Goal: Information Seeking & Learning: Find specific fact

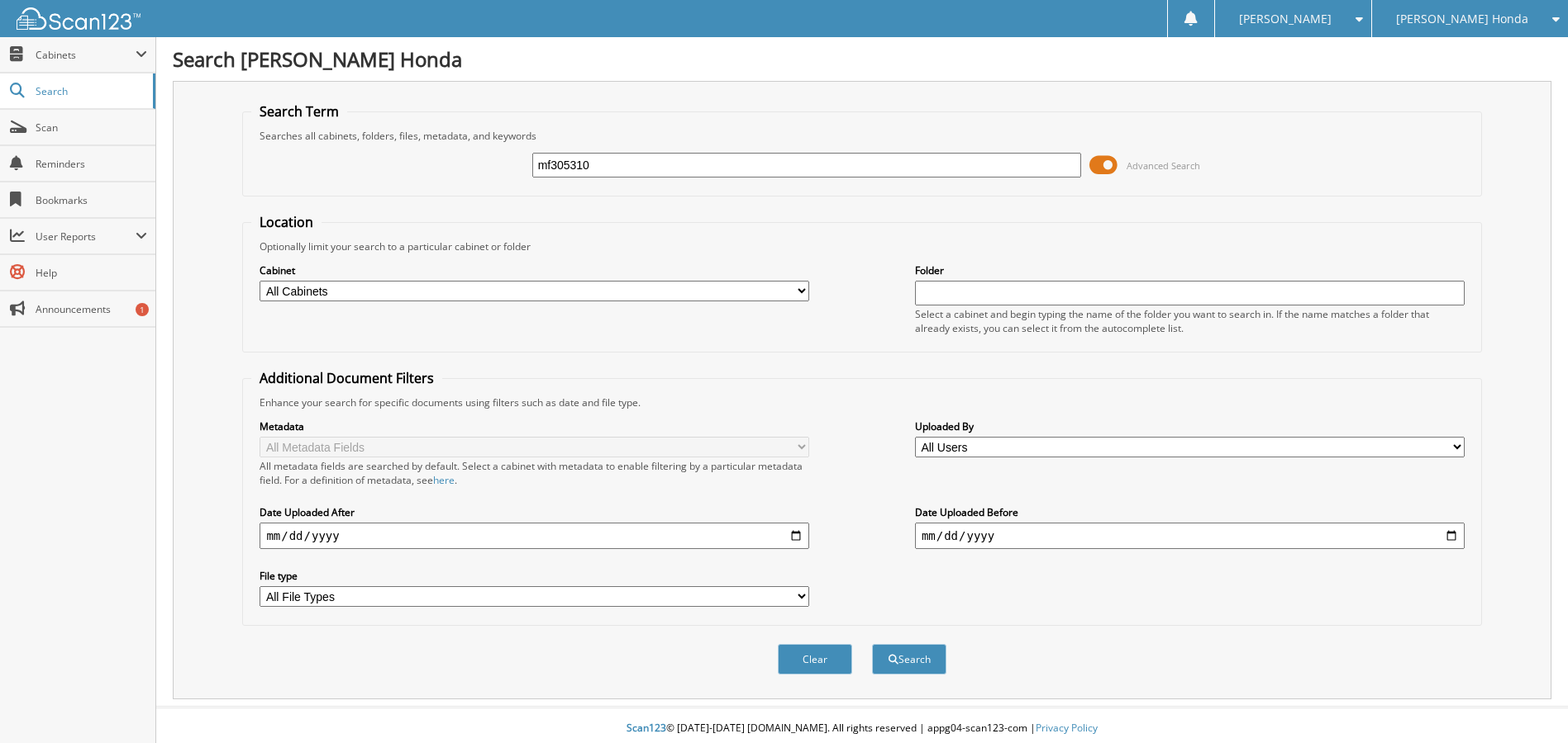
type input "mf305310"
click at [872, 644] on button "Search" at bounding box center [909, 659] width 74 height 30
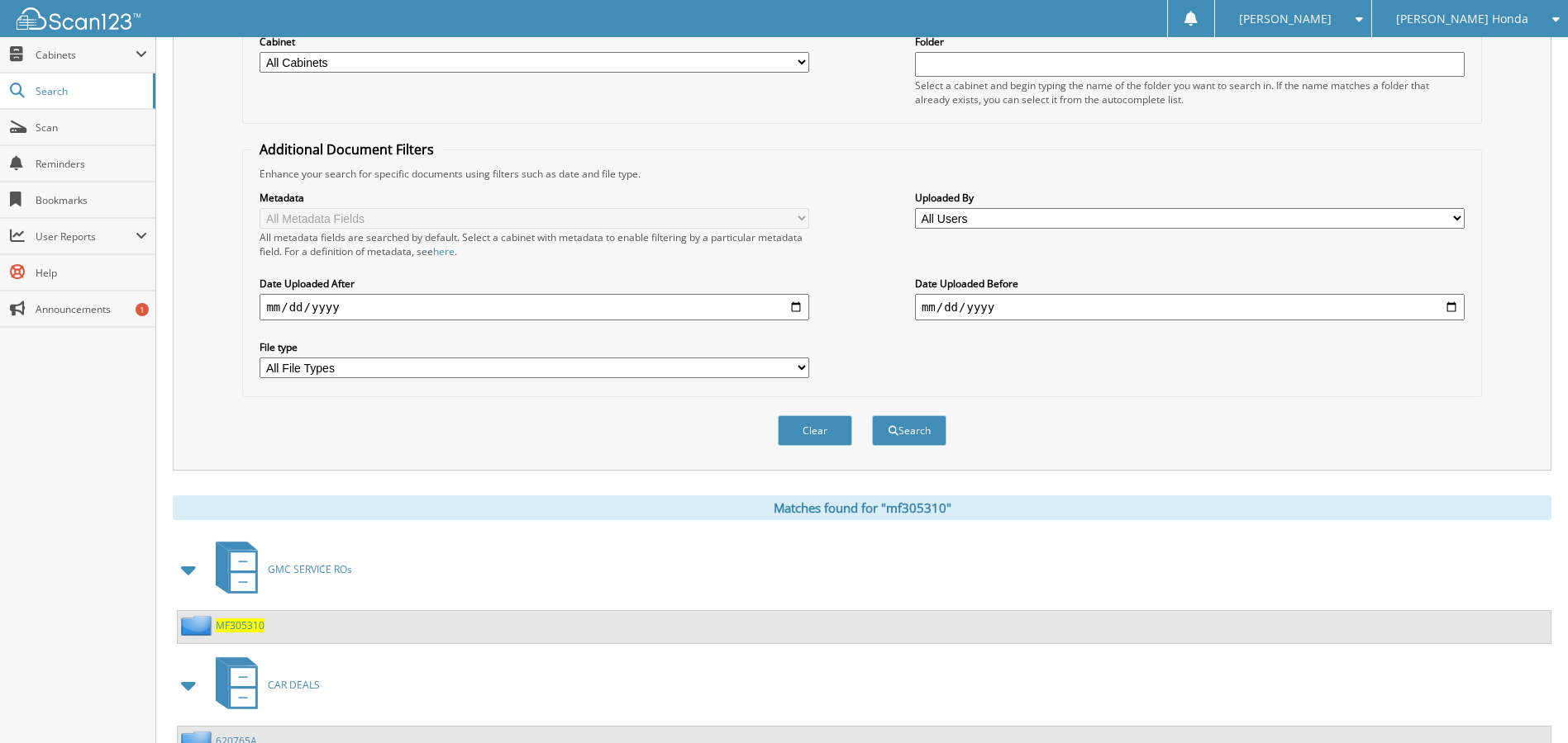
scroll to position [362, 0]
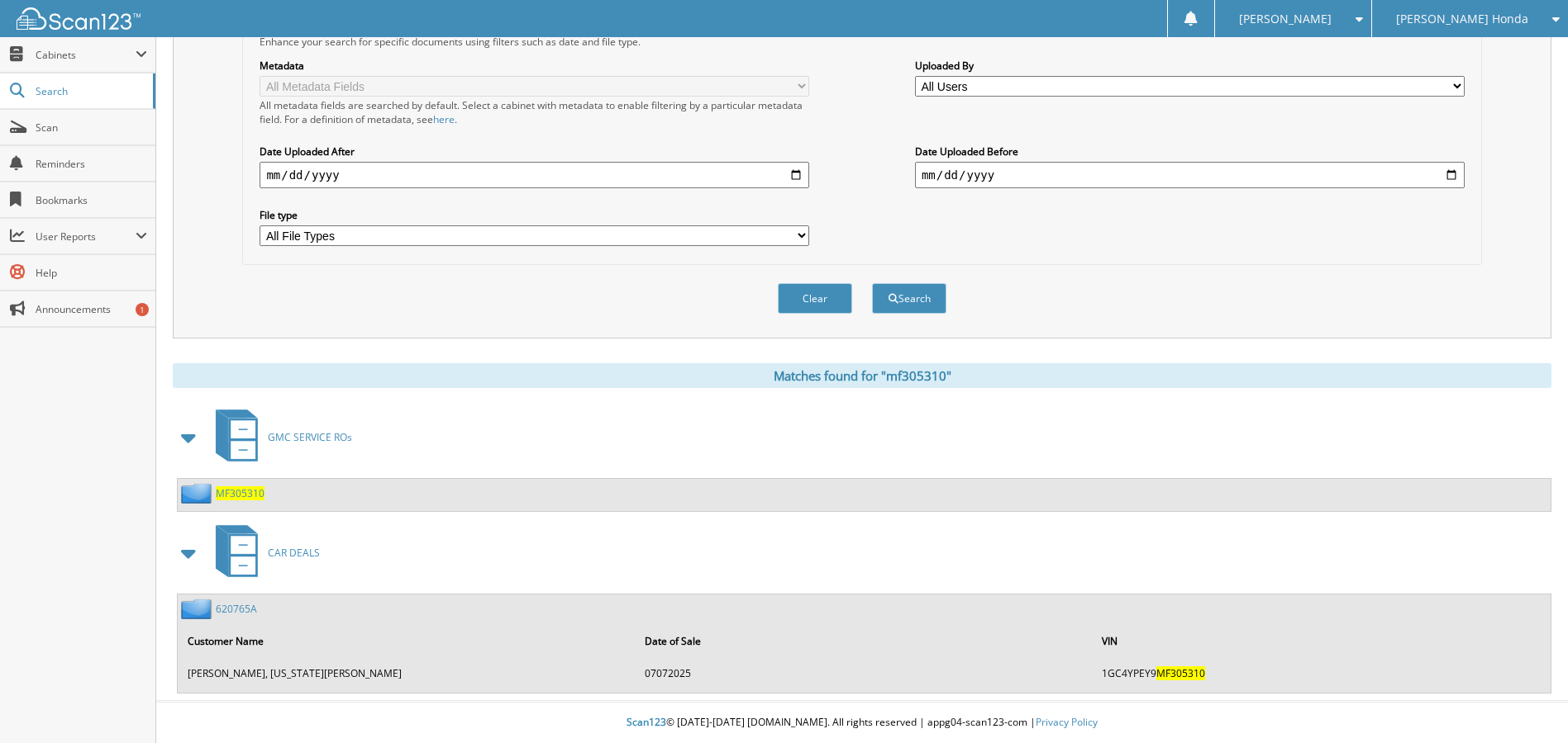
click at [229, 496] on span "MF305310" at bounding box center [240, 493] width 49 height 14
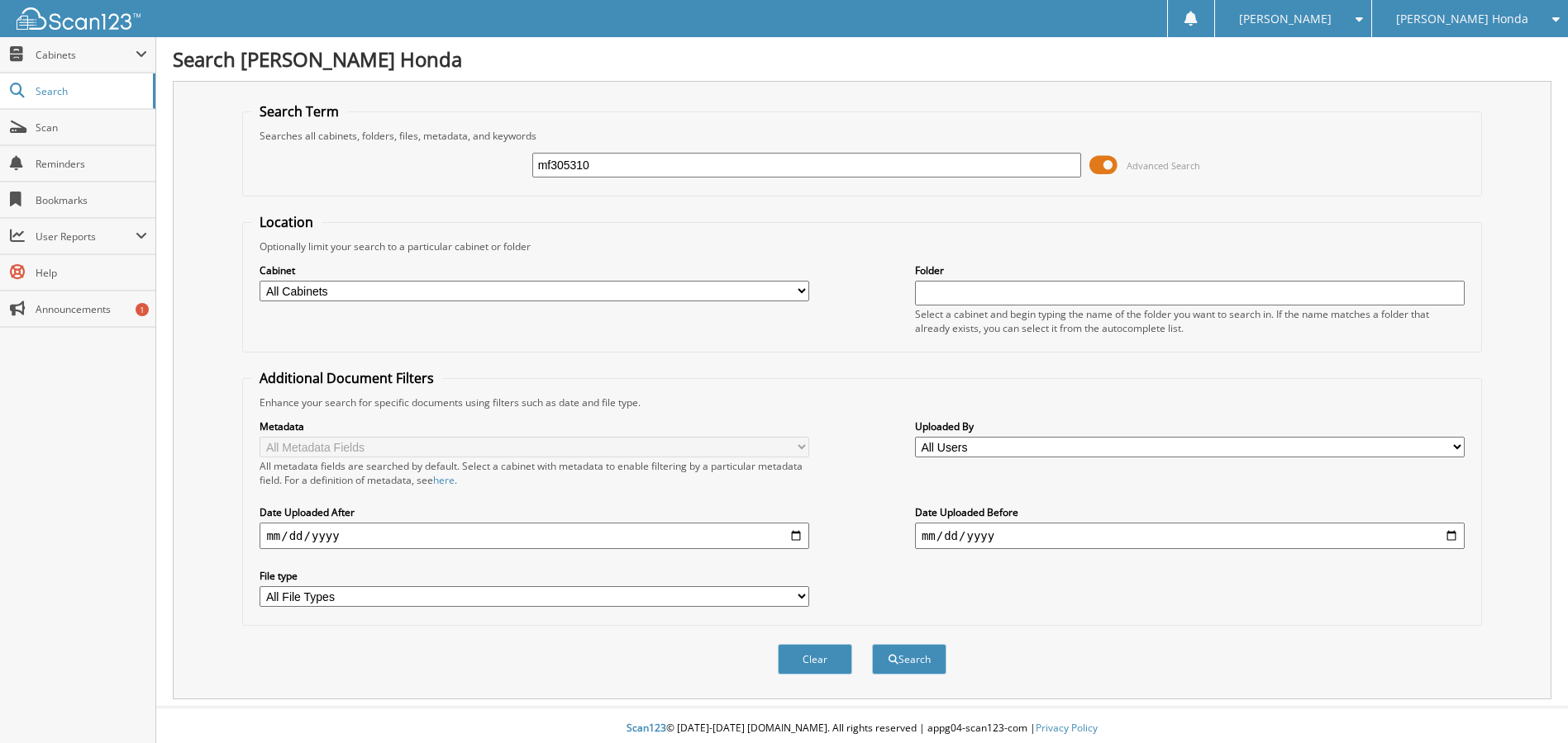
type input "mf305310"
click at [872, 644] on button "Search" at bounding box center [909, 659] width 74 height 30
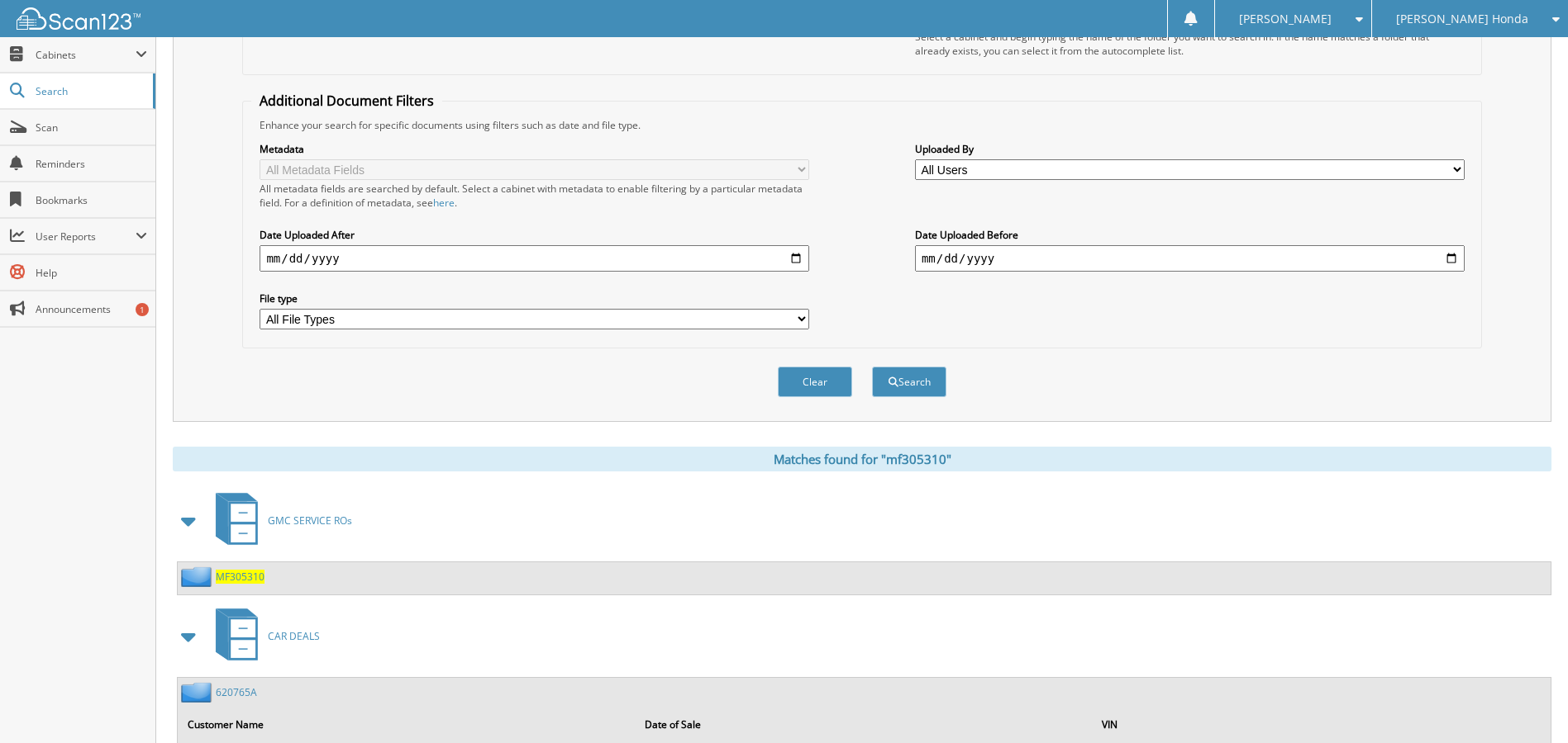
scroll to position [362, 0]
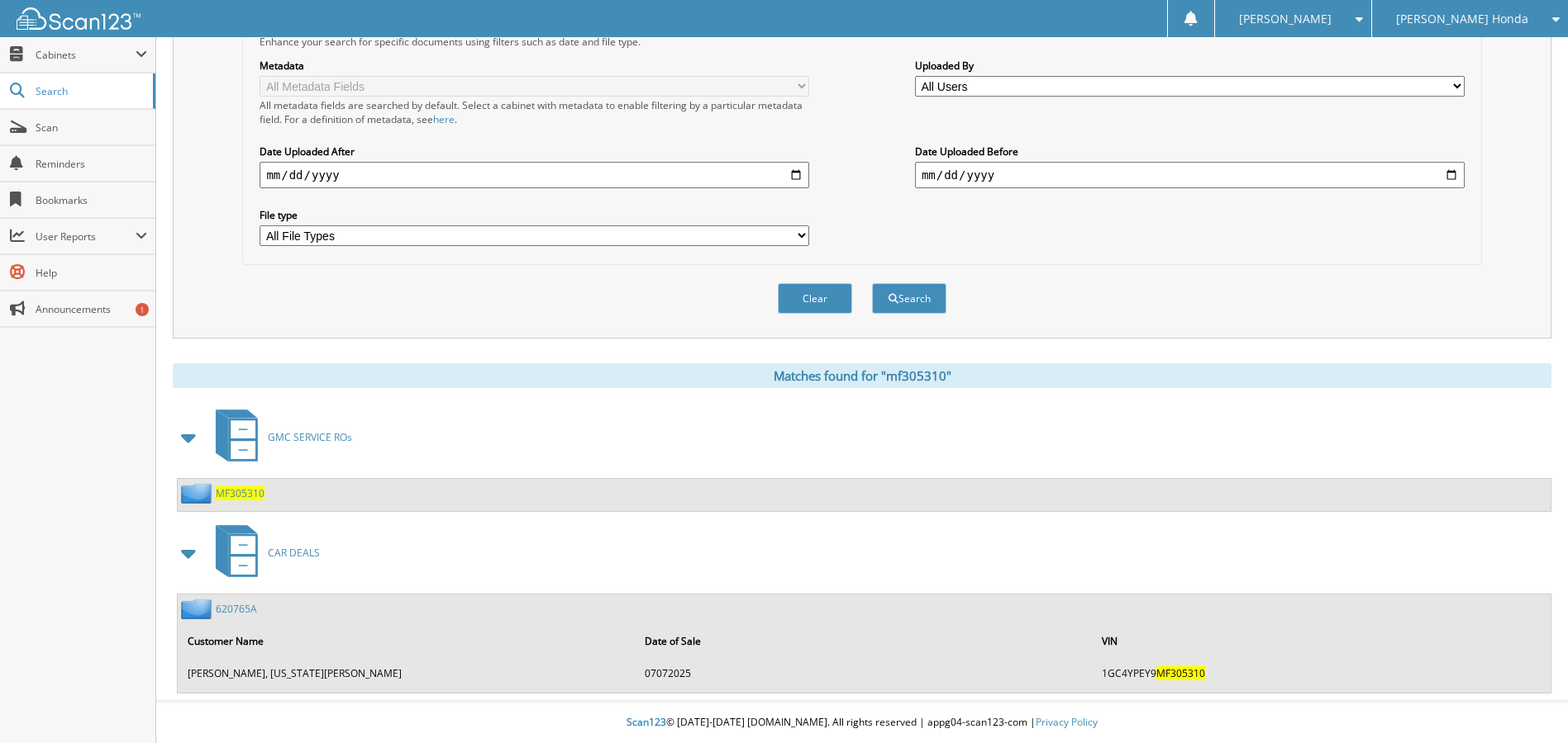
click at [248, 492] on span "MF305310" at bounding box center [240, 493] width 49 height 14
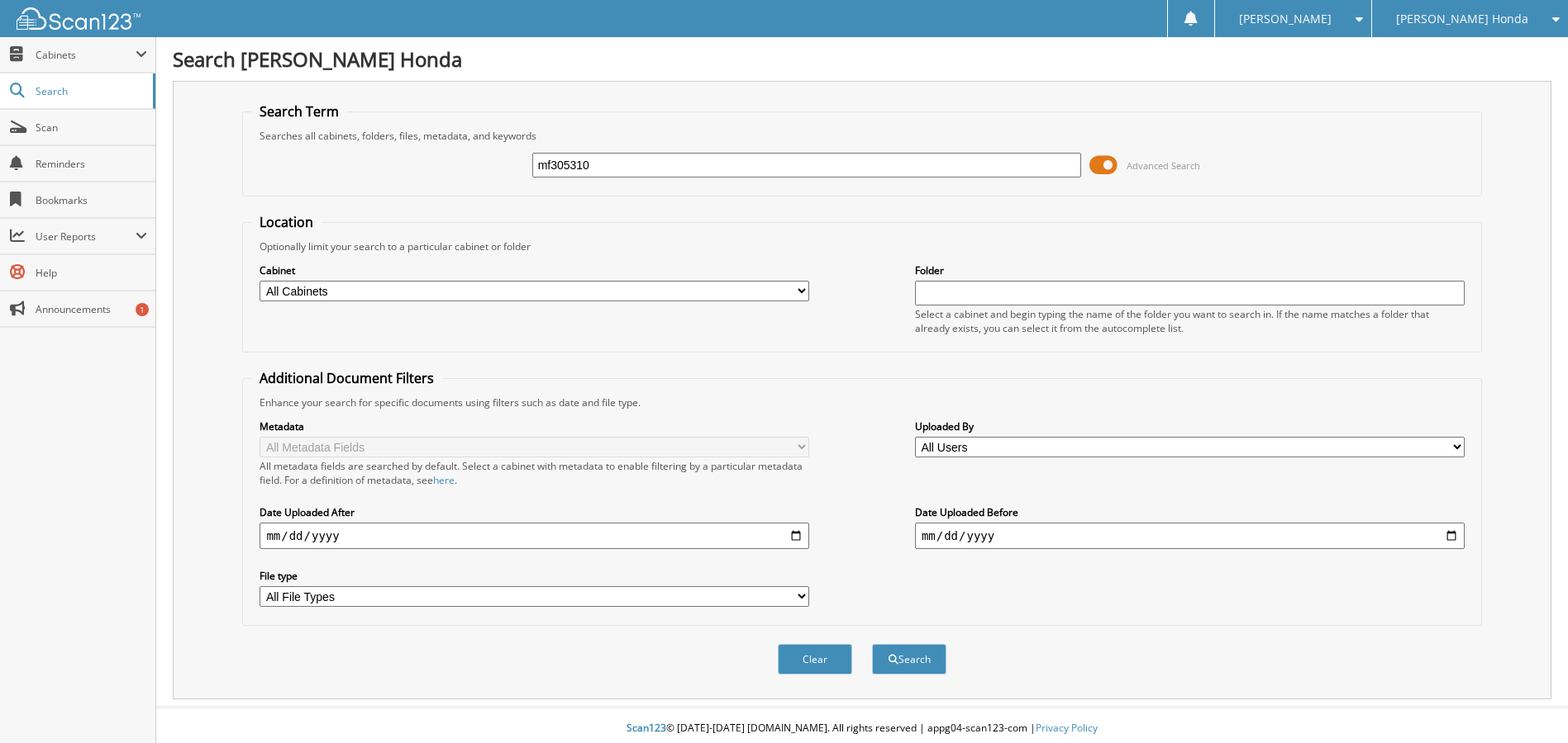
type input "mf305310"
click at [872, 644] on button "Search" at bounding box center [909, 659] width 74 height 30
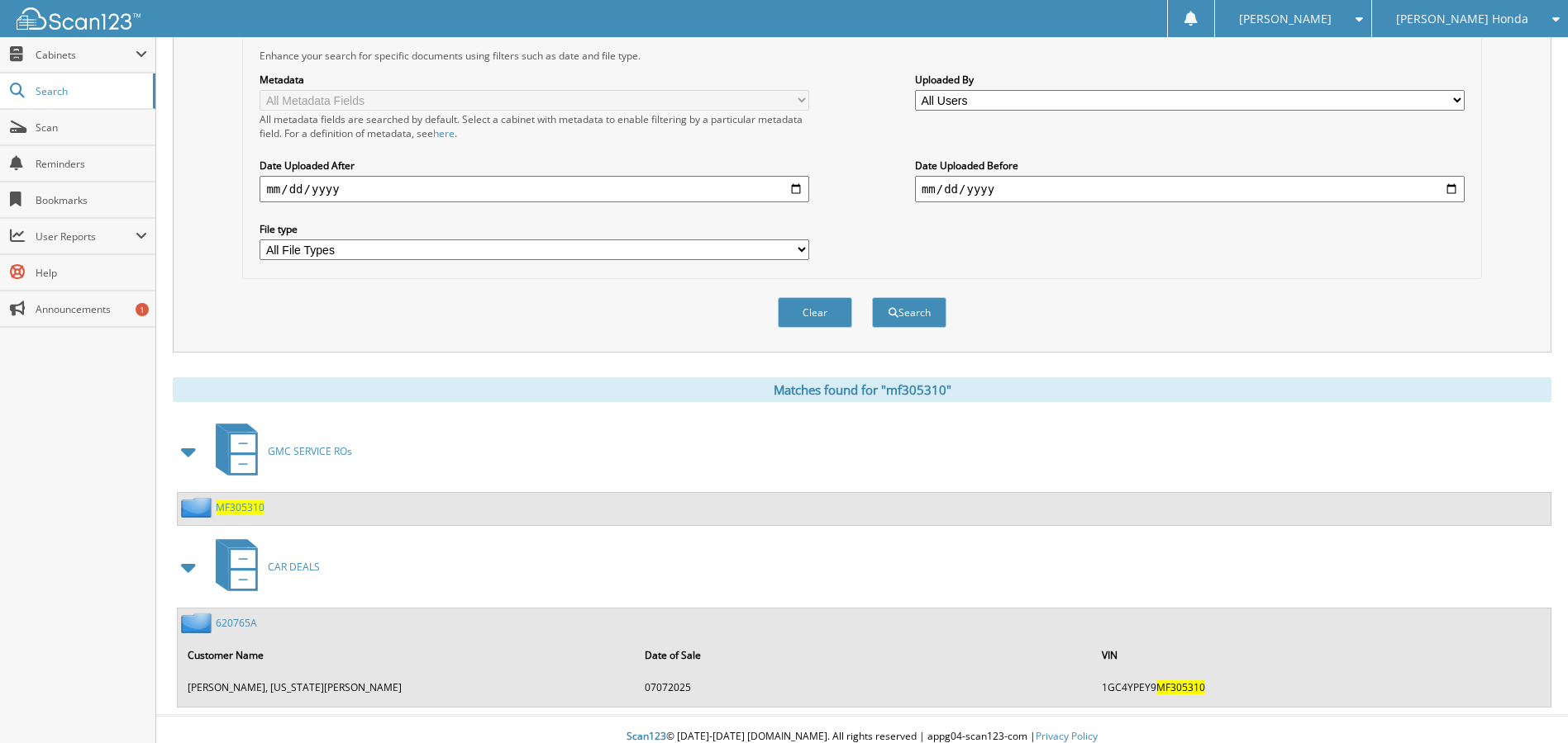
scroll to position [362, 0]
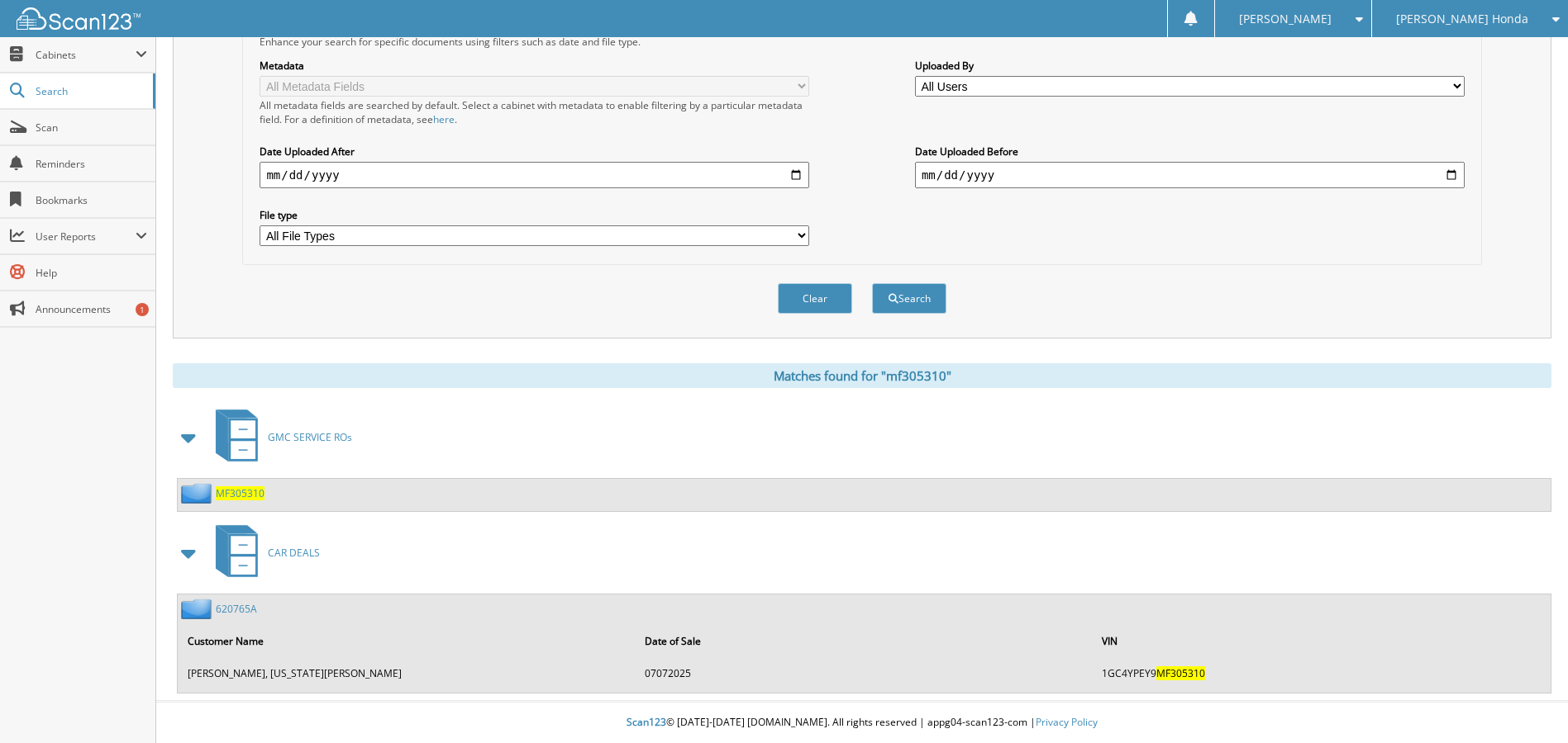
click at [227, 609] on link "620765A" at bounding box center [236, 609] width 41 height 14
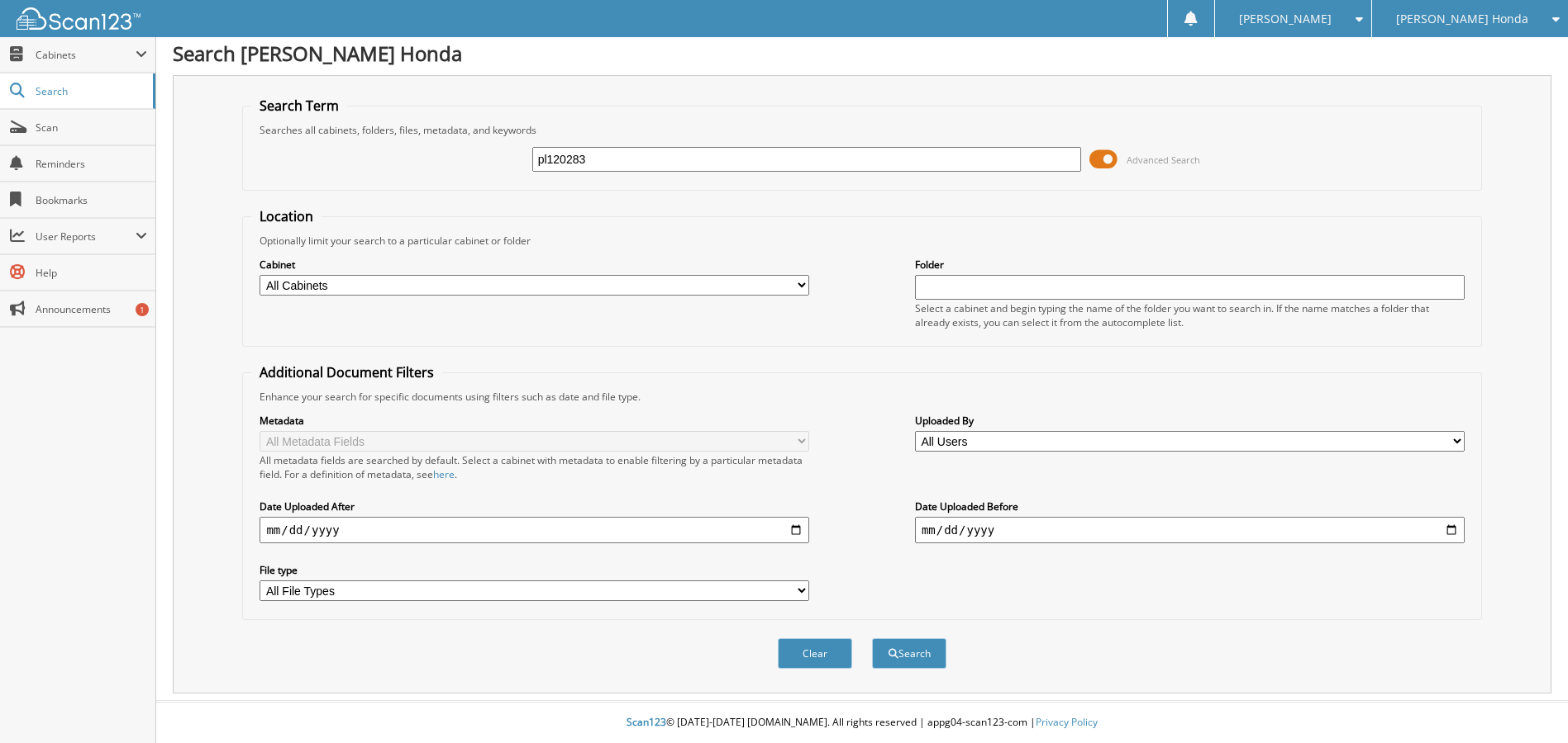
scroll to position [7, 0]
type input "pl120283"
click at [872, 639] on button "Search" at bounding box center [909, 653] width 74 height 30
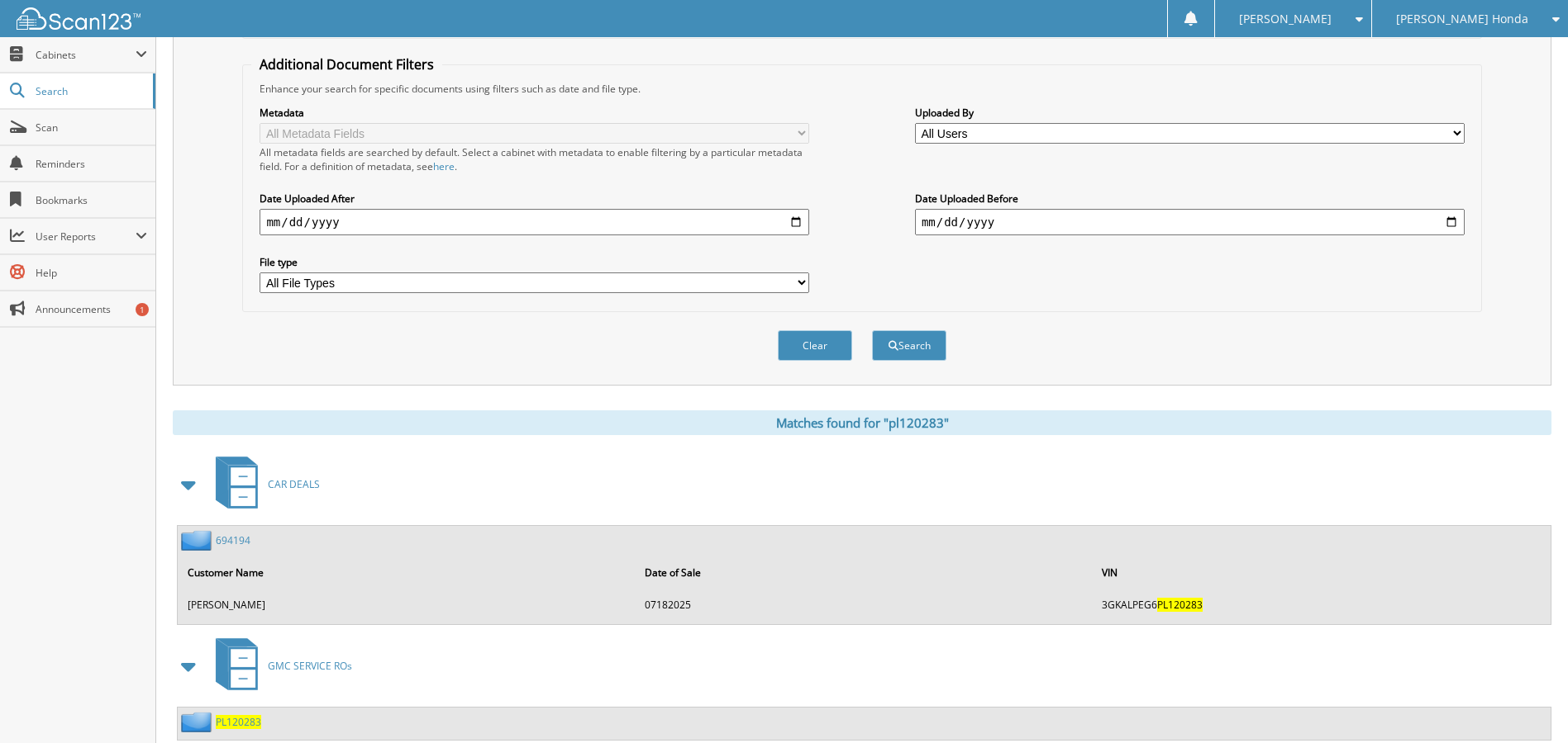
scroll to position [362, 0]
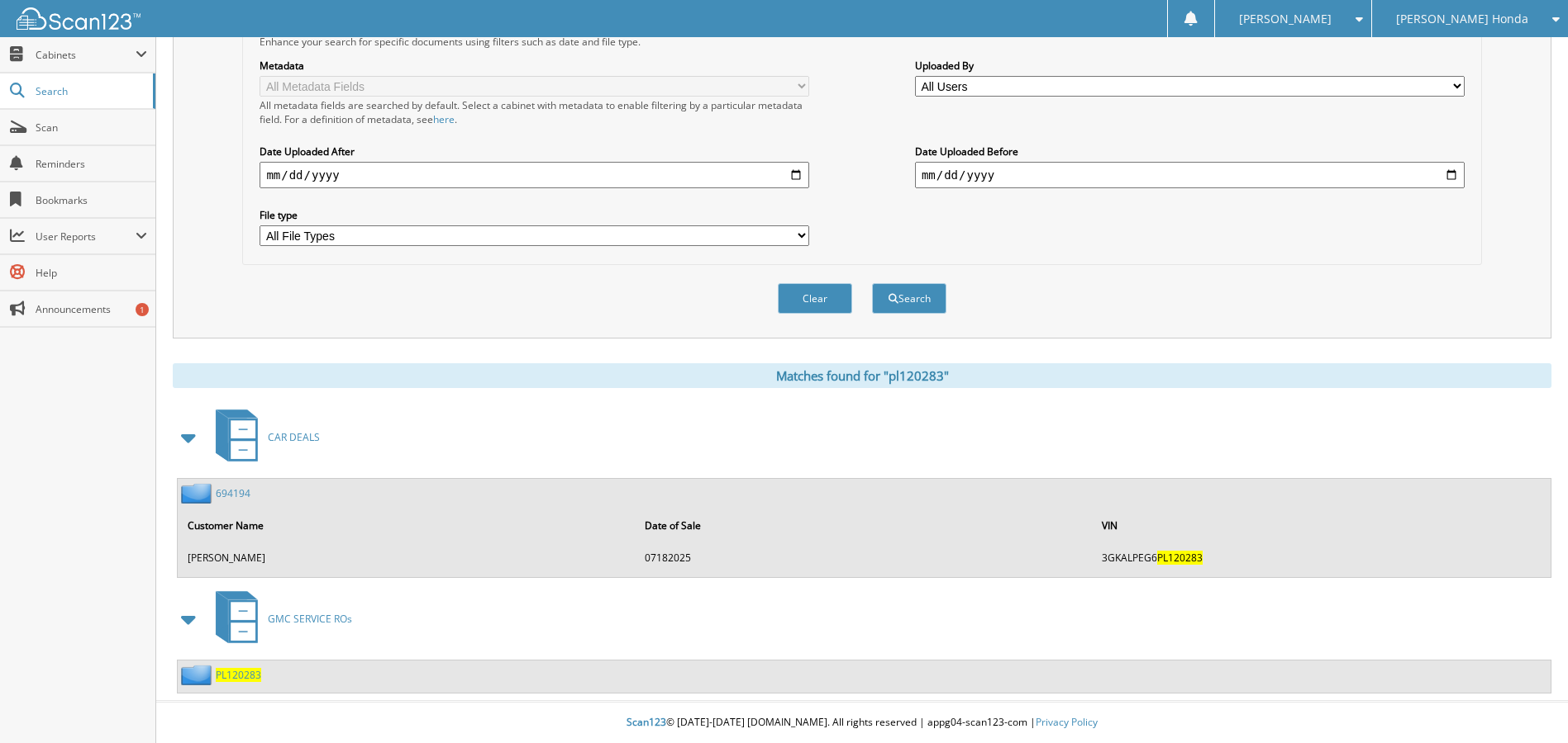
click at [250, 674] on span "PL120283" at bounding box center [238, 675] width 46 height 14
click at [230, 494] on link "694194" at bounding box center [233, 493] width 34 height 14
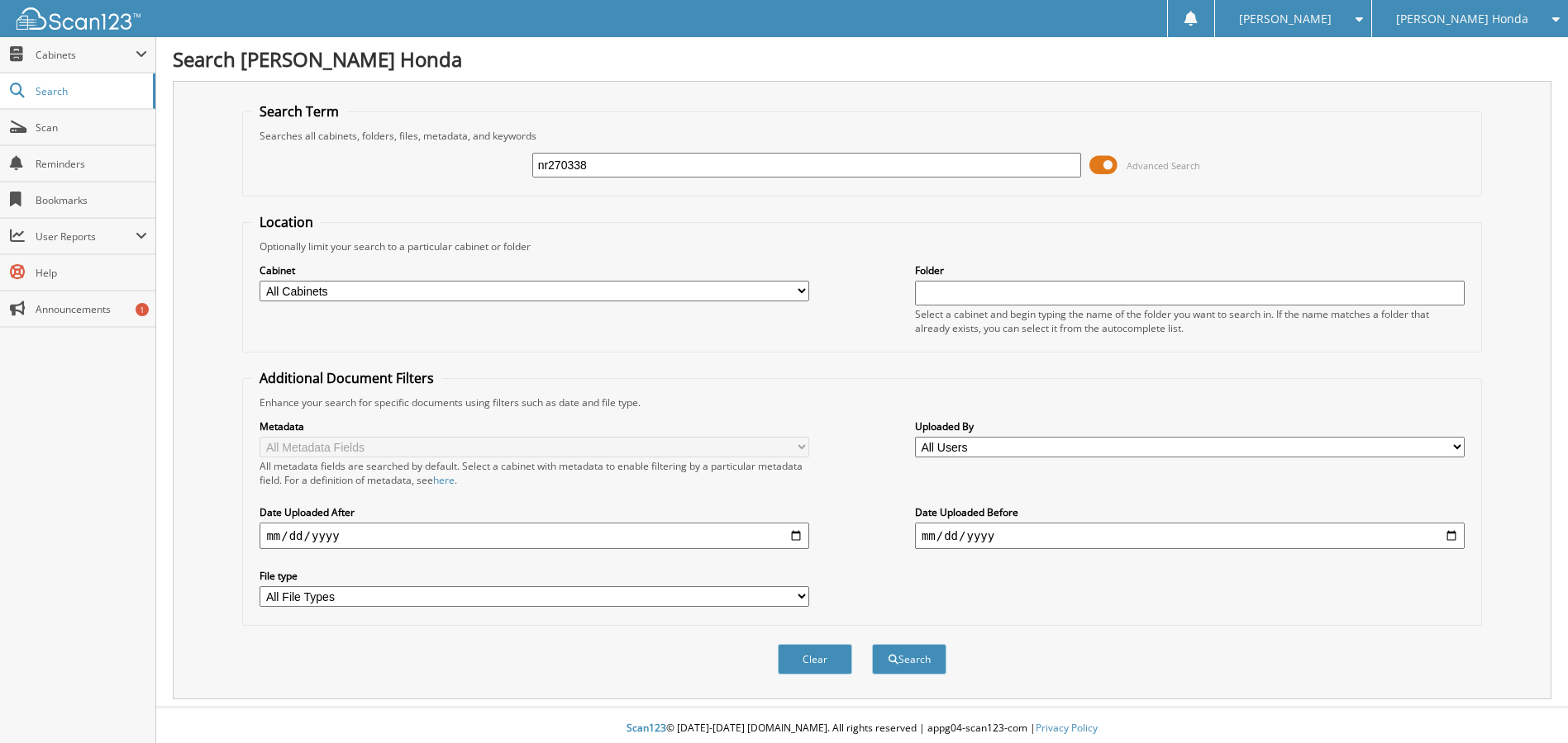
type input "nr270338"
click at [872, 644] on button "Search" at bounding box center [909, 659] width 74 height 30
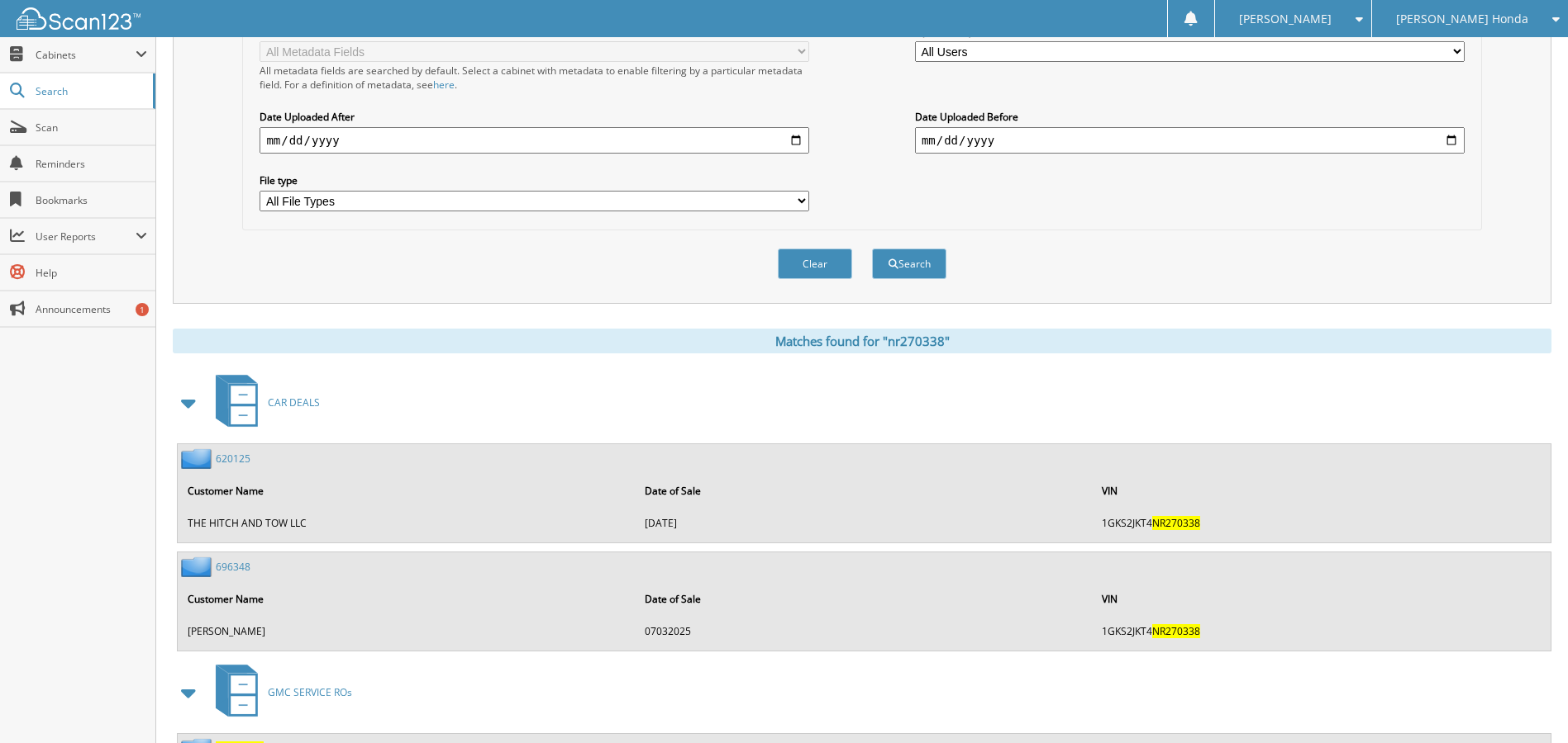
scroll to position [470, 0]
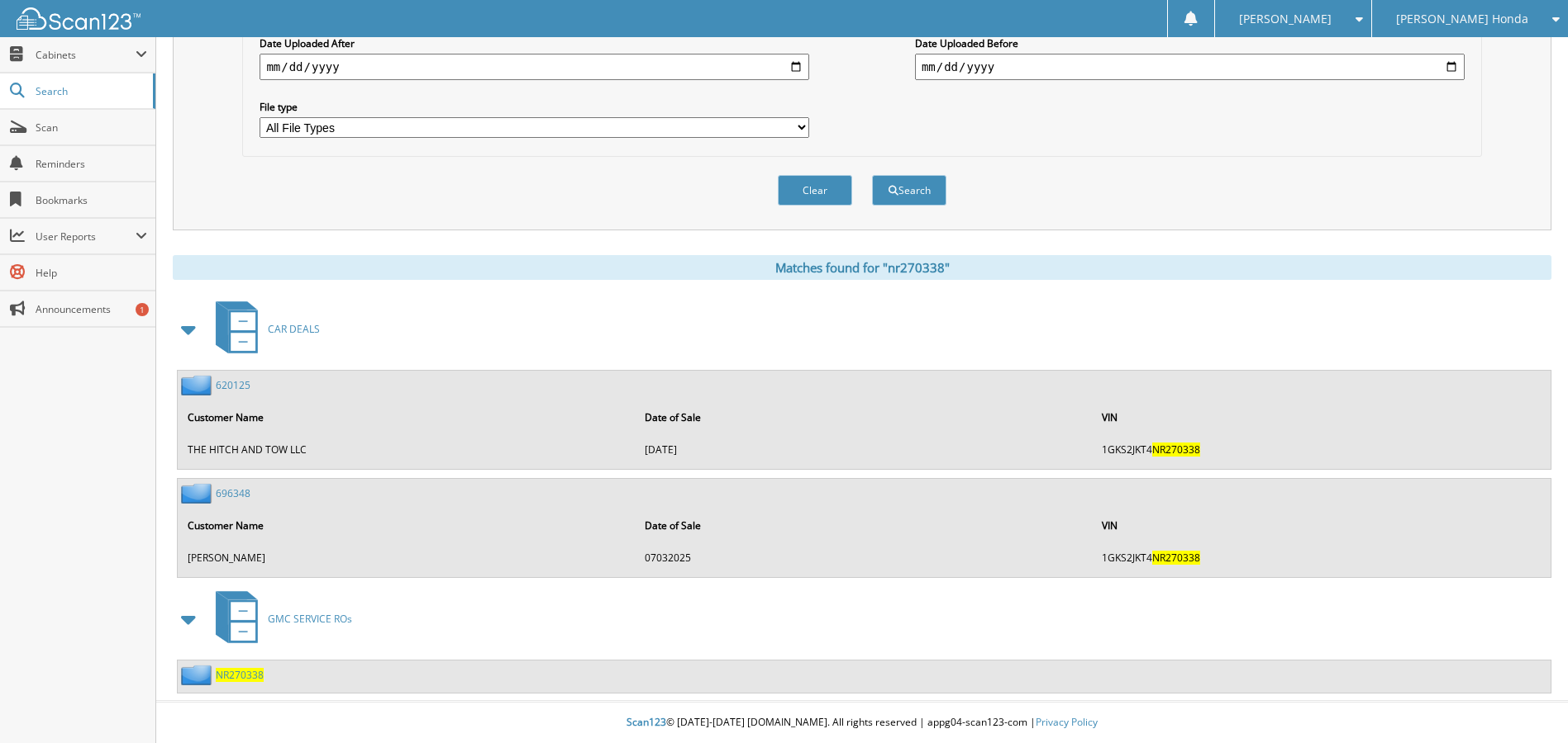
click at [247, 675] on span "NR270338" at bounding box center [240, 675] width 48 height 14
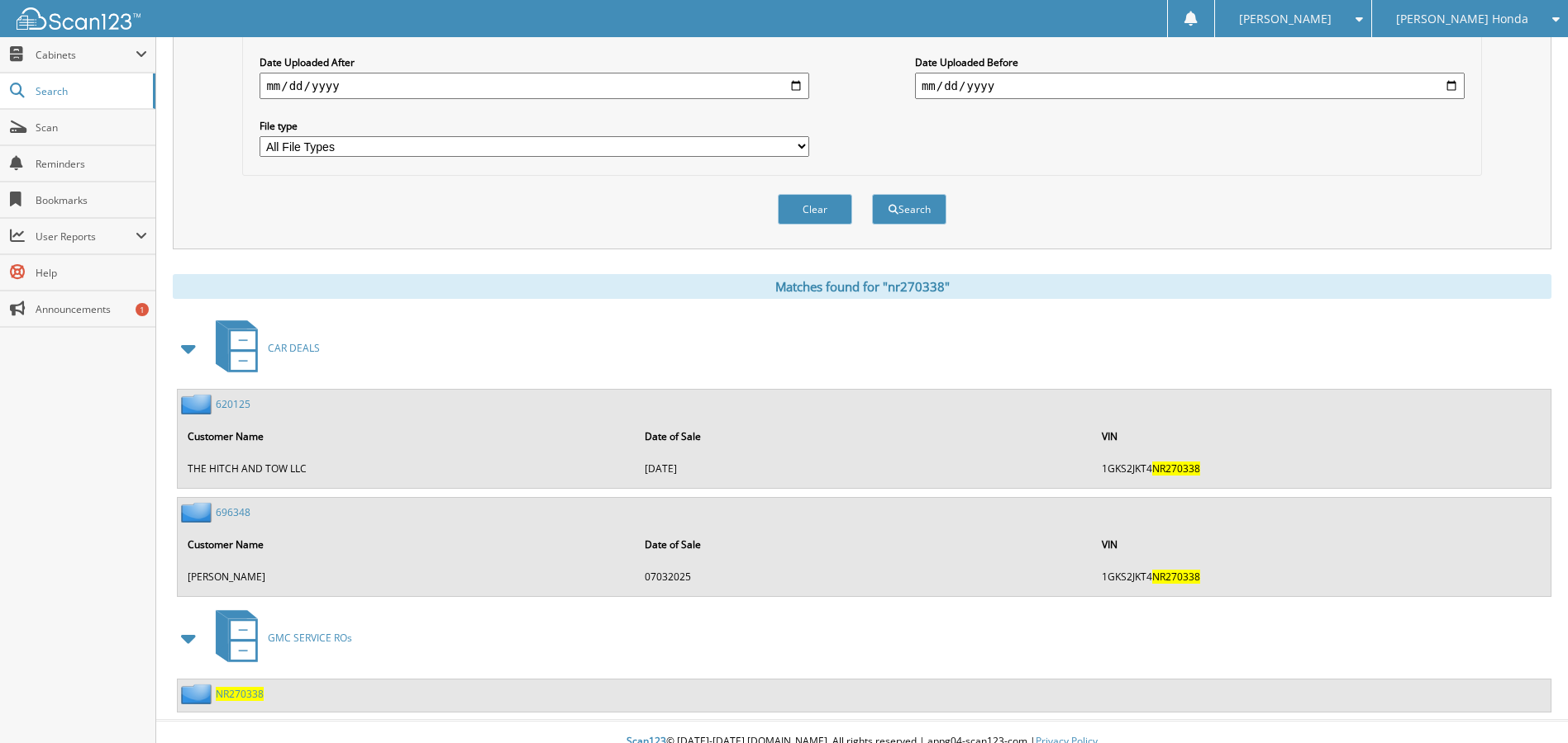
scroll to position [470, 0]
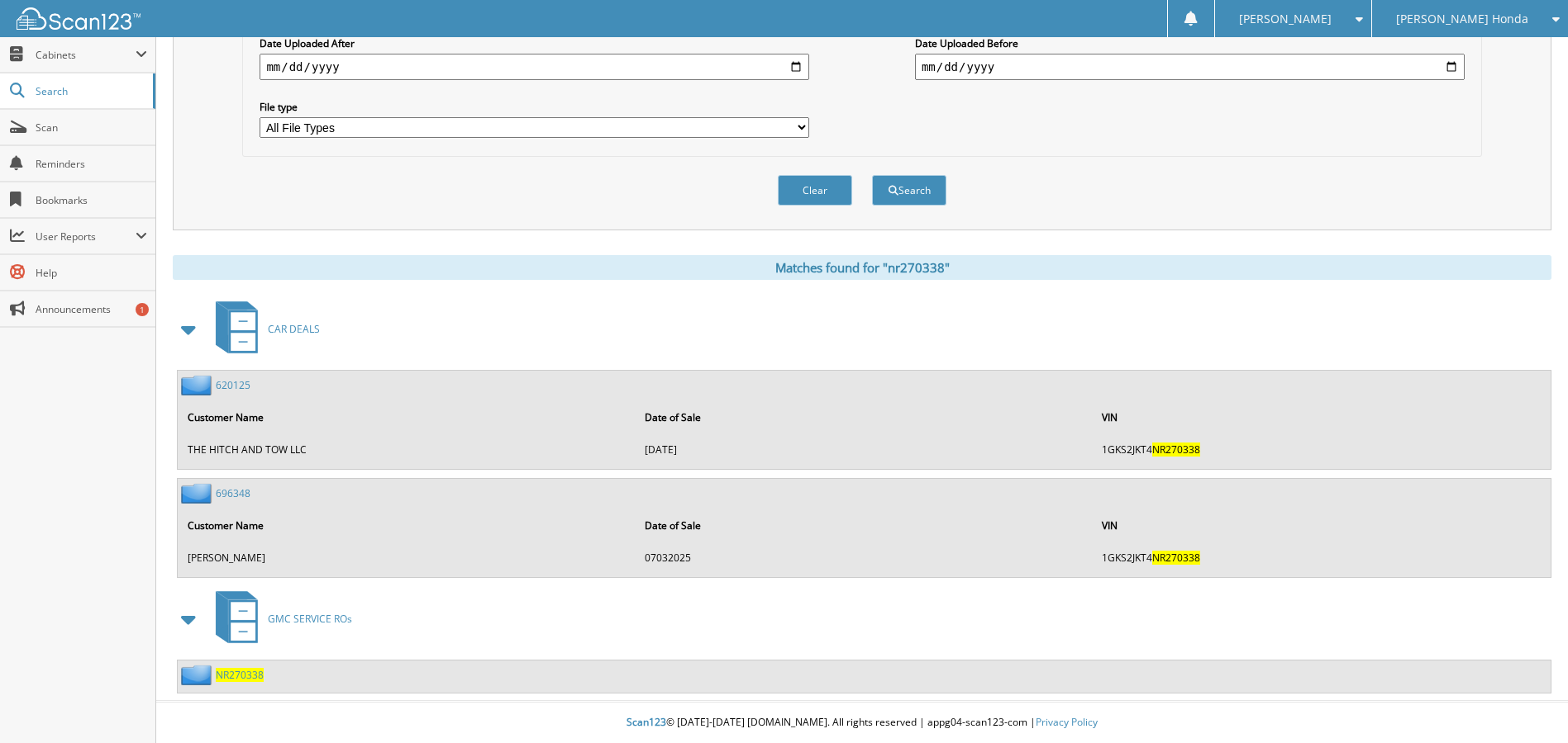
click at [238, 677] on span "NR270338" at bounding box center [240, 675] width 48 height 14
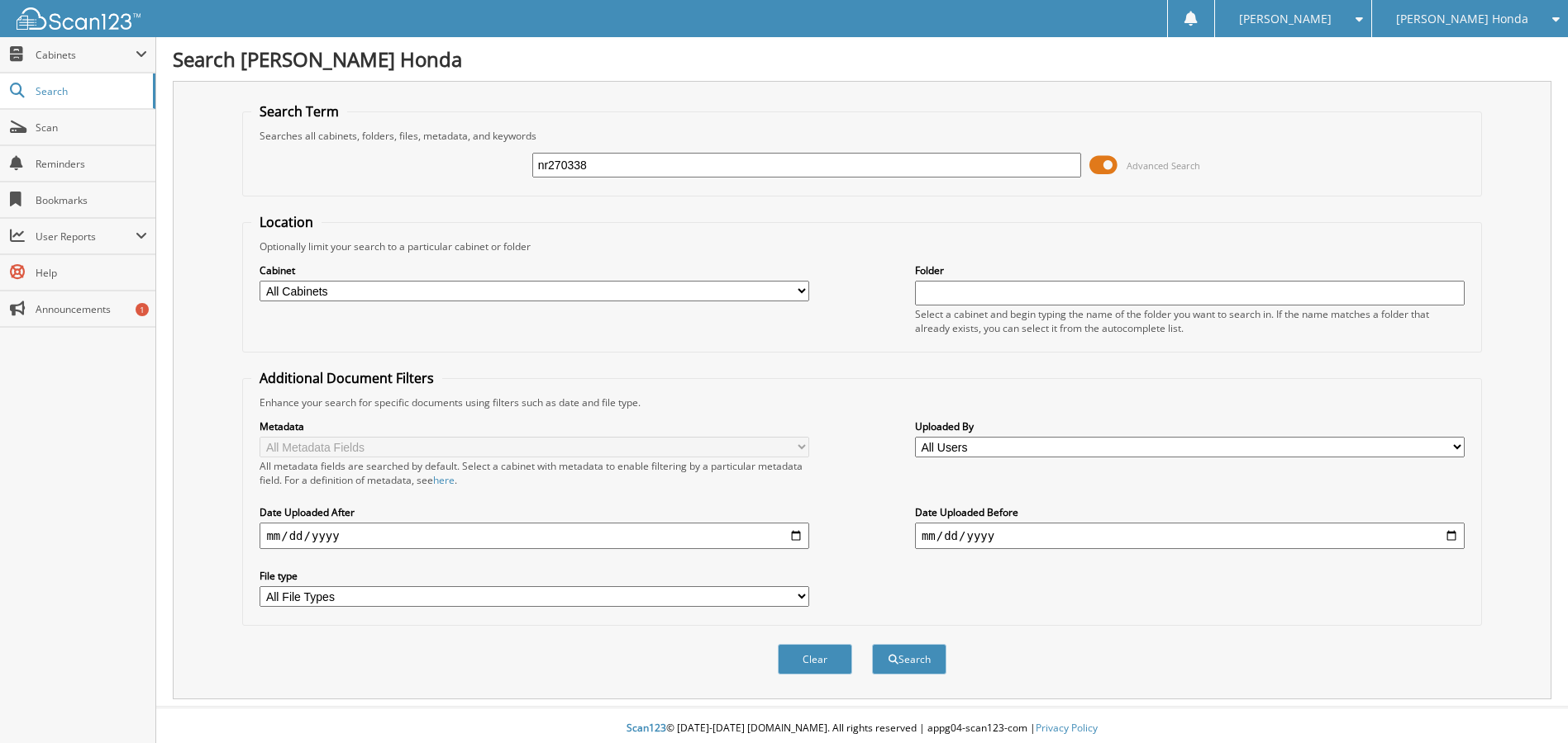
type input "nr270338"
click at [872, 644] on button "Search" at bounding box center [909, 659] width 74 height 30
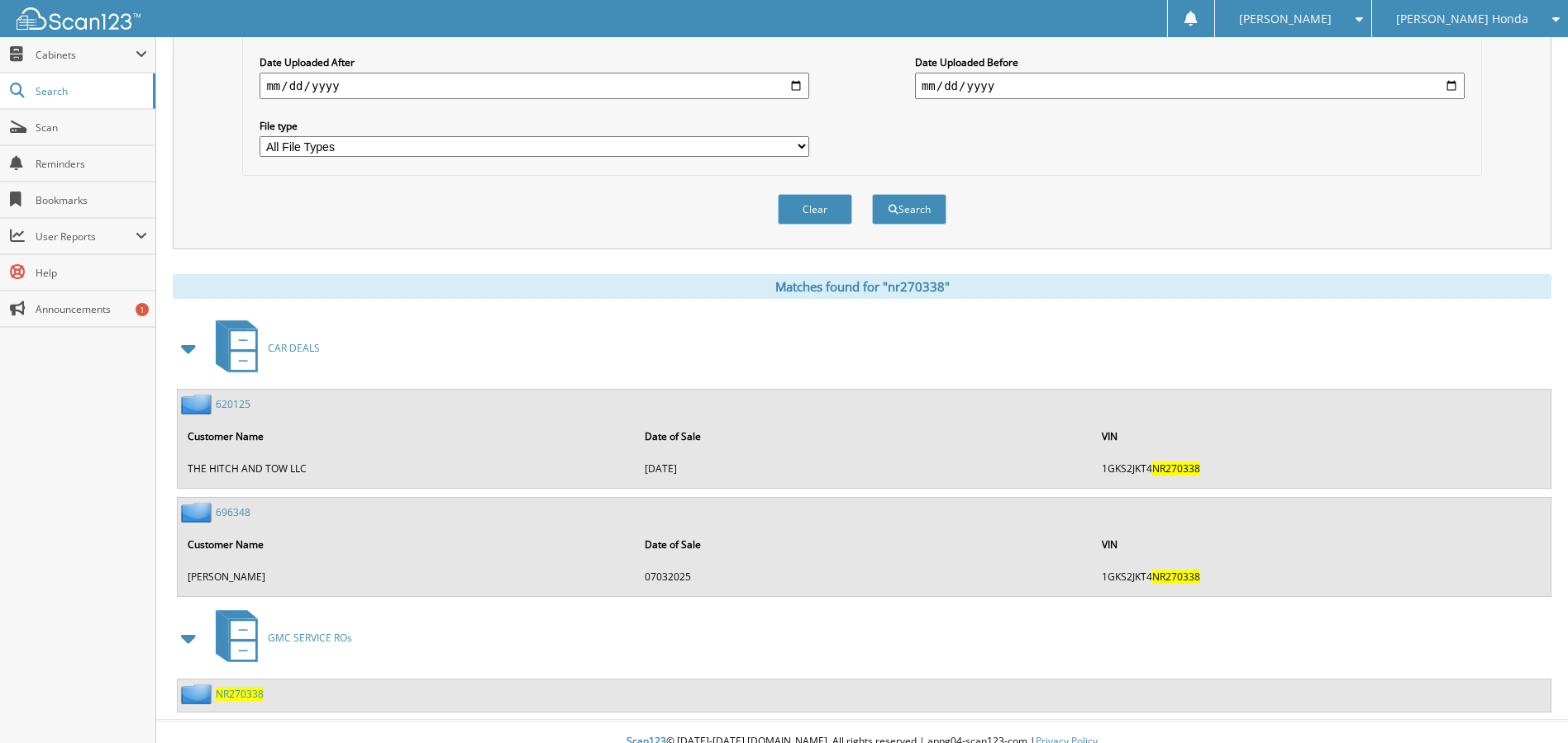
scroll to position [470, 0]
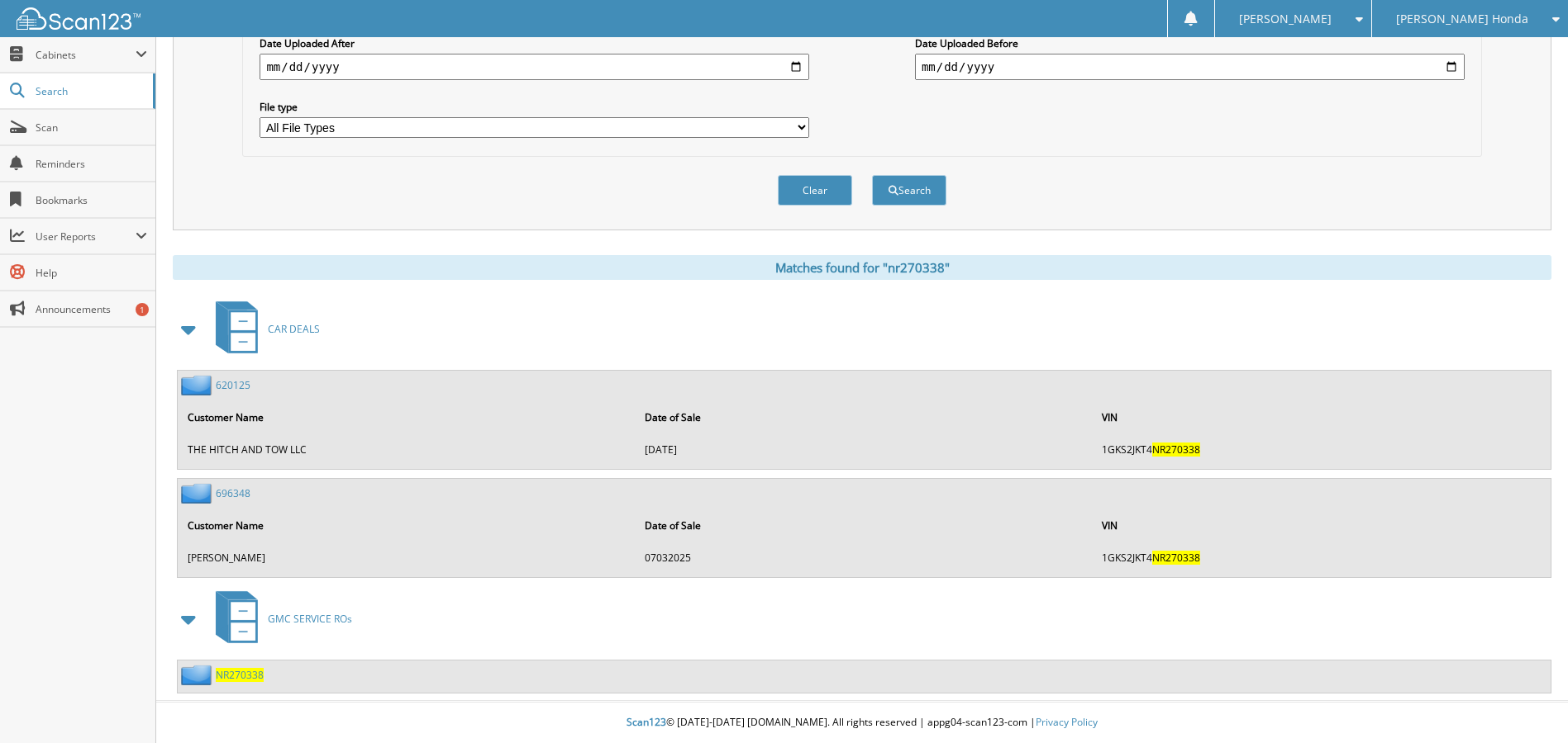
click at [239, 496] on link "696348" at bounding box center [233, 493] width 34 height 14
